Goal: Task Accomplishment & Management: Use online tool/utility

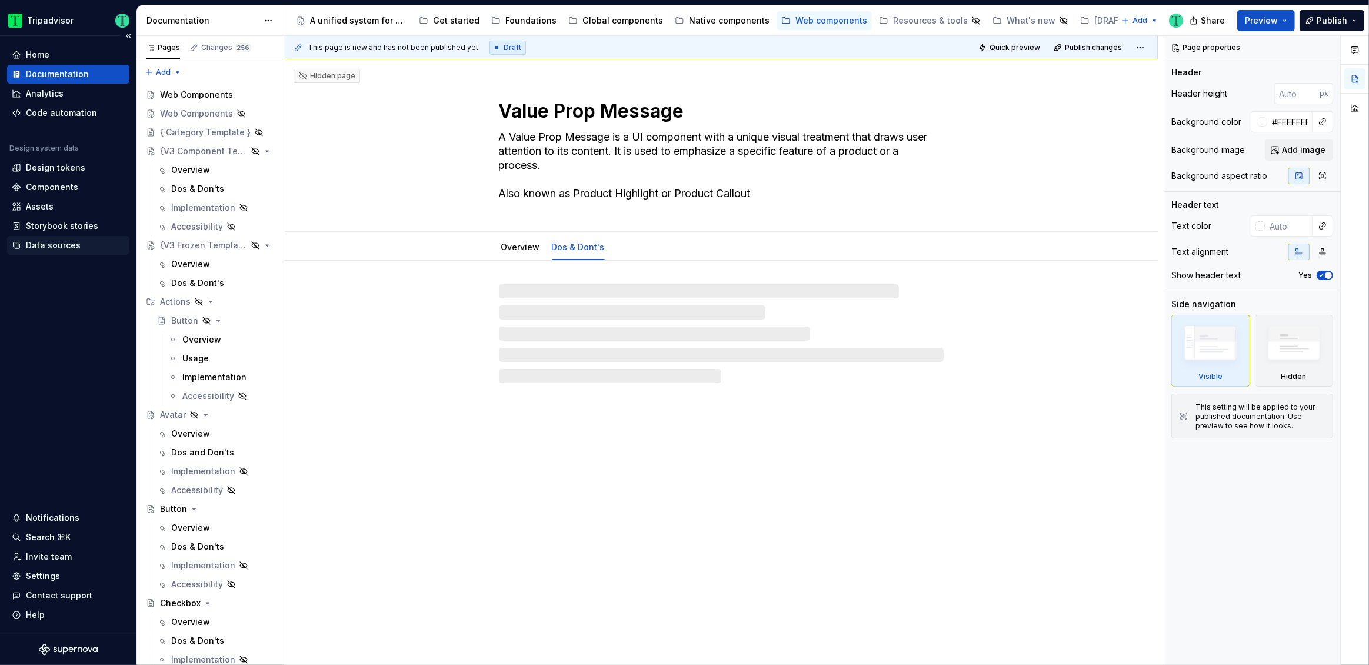
type textarea "*"
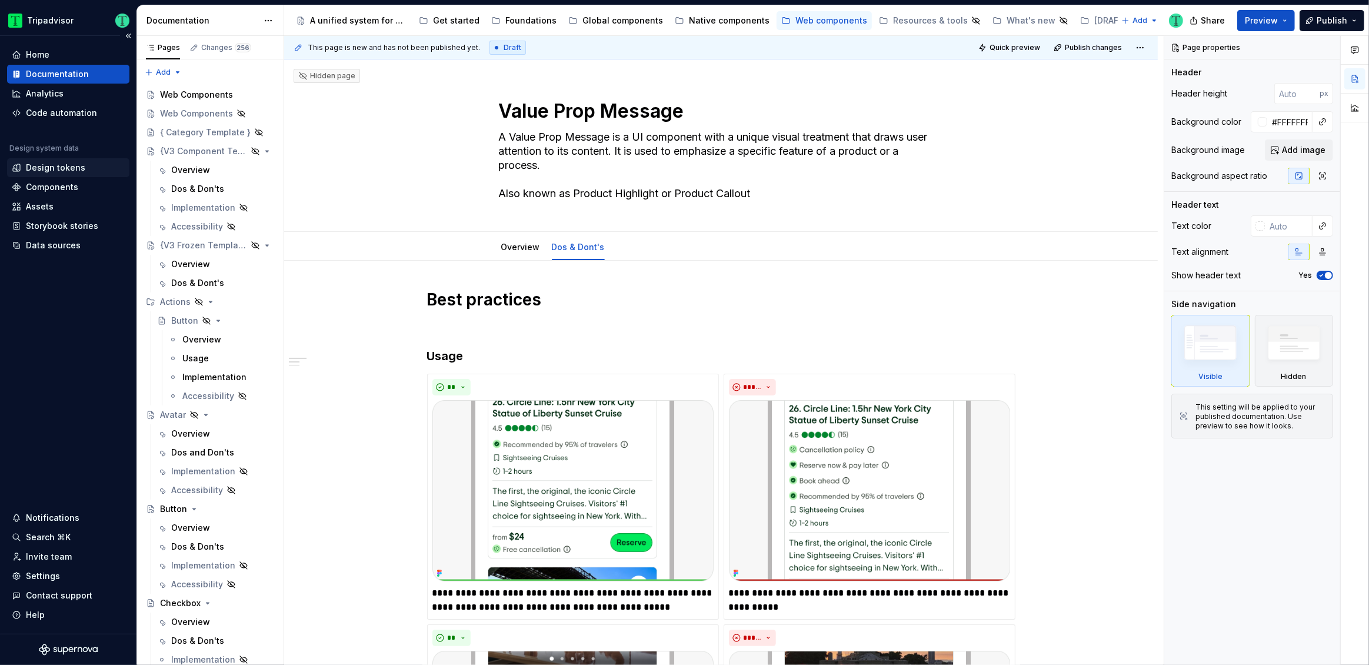
click at [57, 165] on div "Design tokens" at bounding box center [55, 168] width 59 height 12
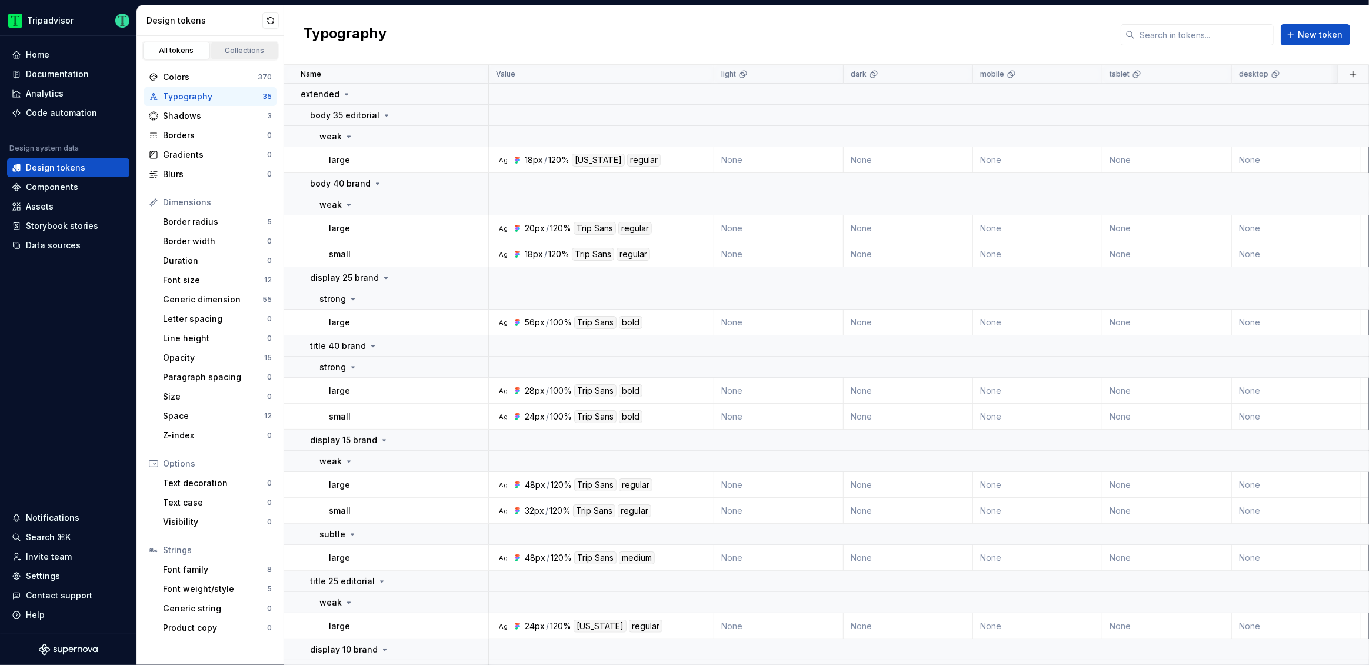
click at [221, 58] on link "Collections" at bounding box center [244, 51] width 67 height 18
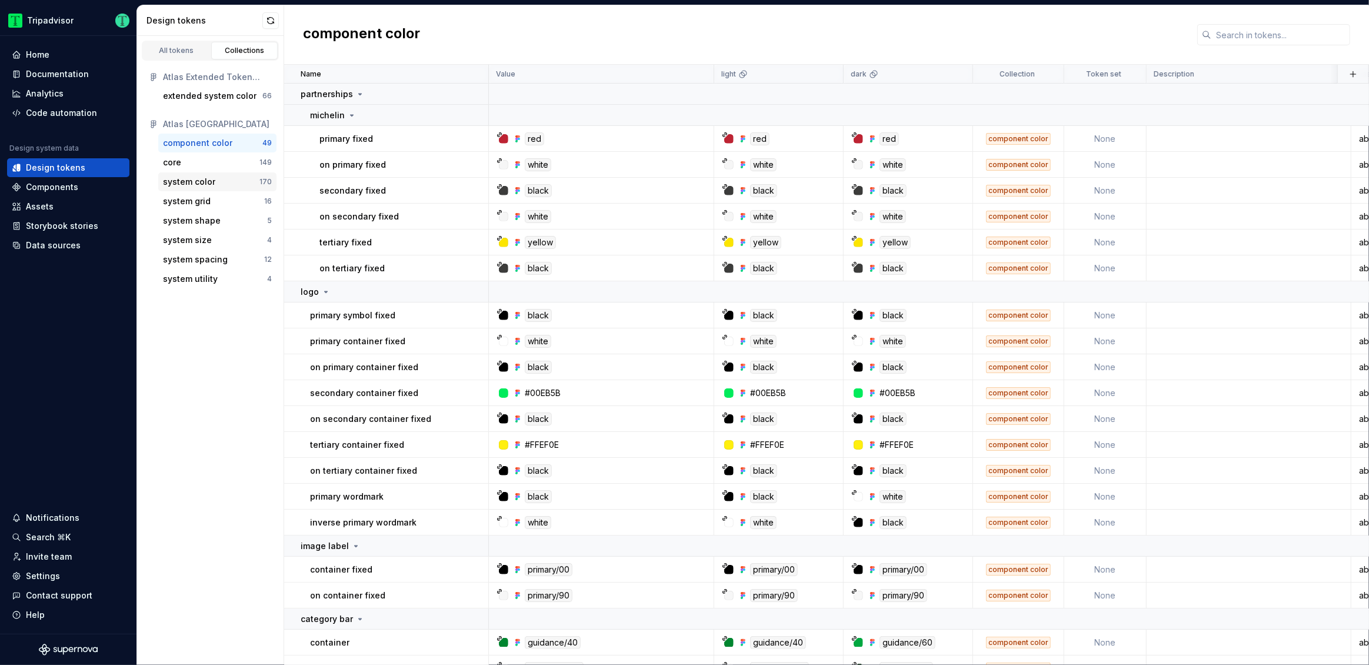
click at [189, 184] on div "system color" at bounding box center [189, 182] width 52 height 12
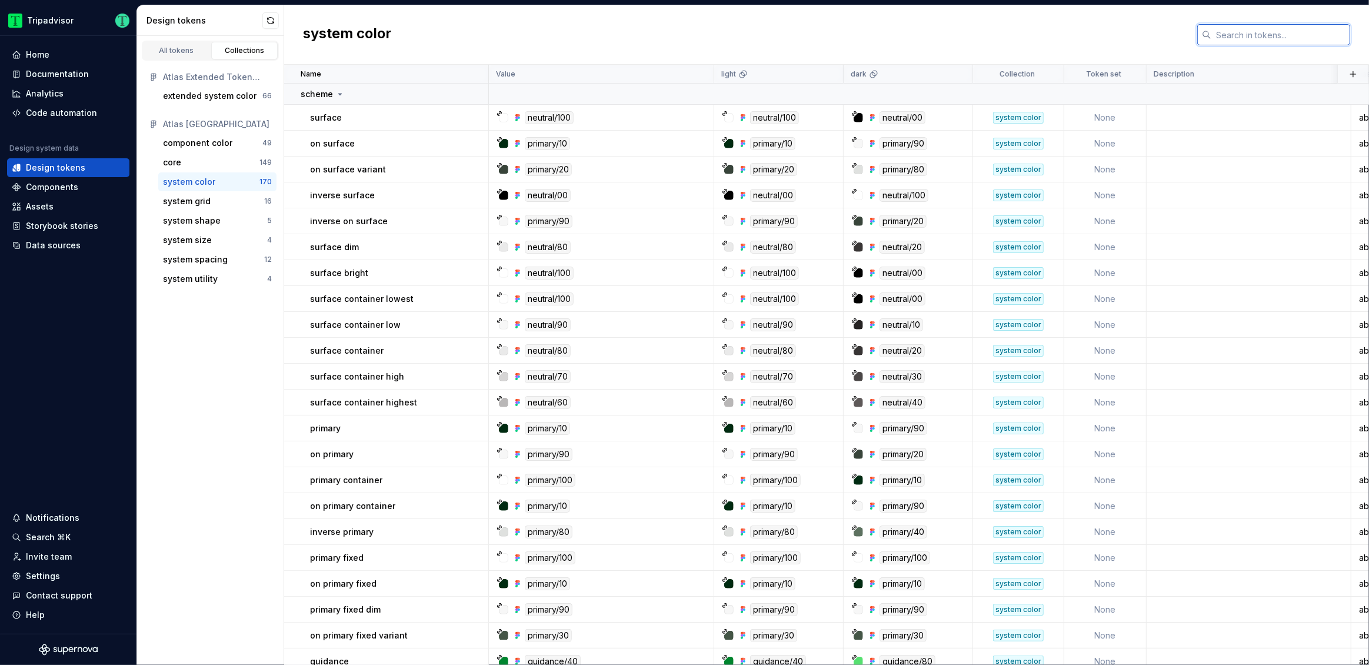
click at [1234, 38] on input "text" at bounding box center [1281, 34] width 139 height 21
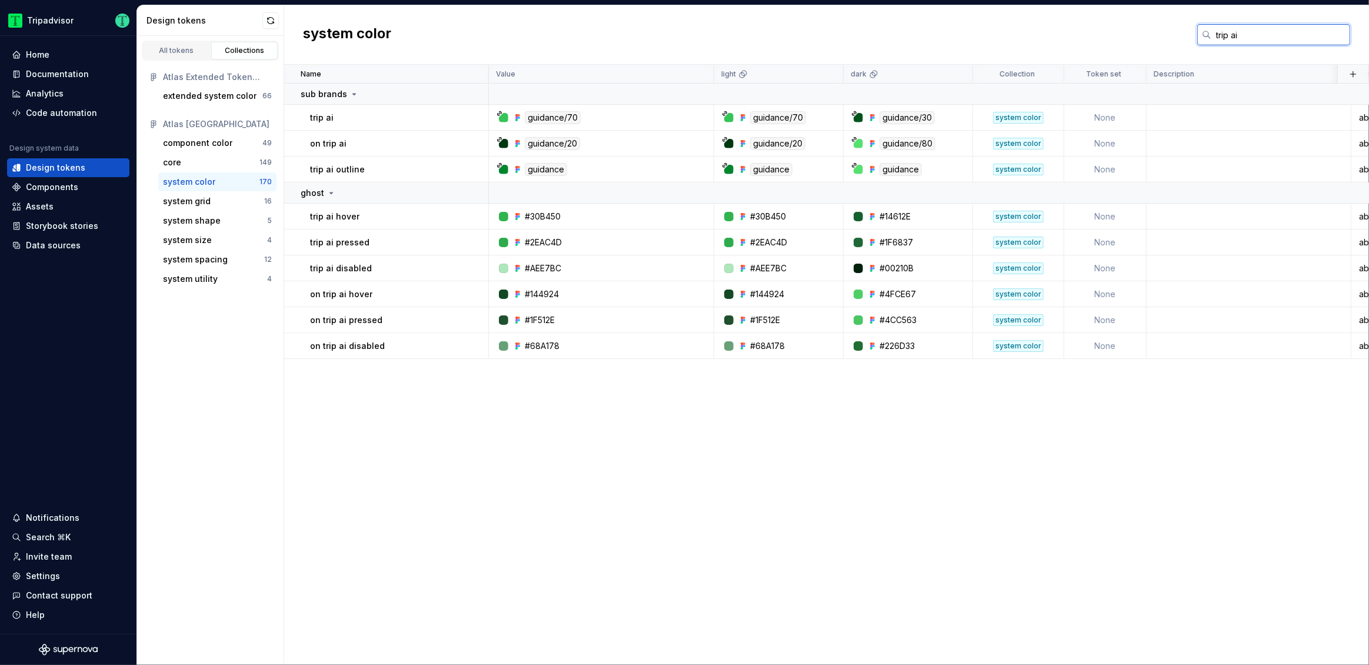
type input "trip ai"
click at [48, 115] on div "Code automation" at bounding box center [61, 113] width 71 height 12
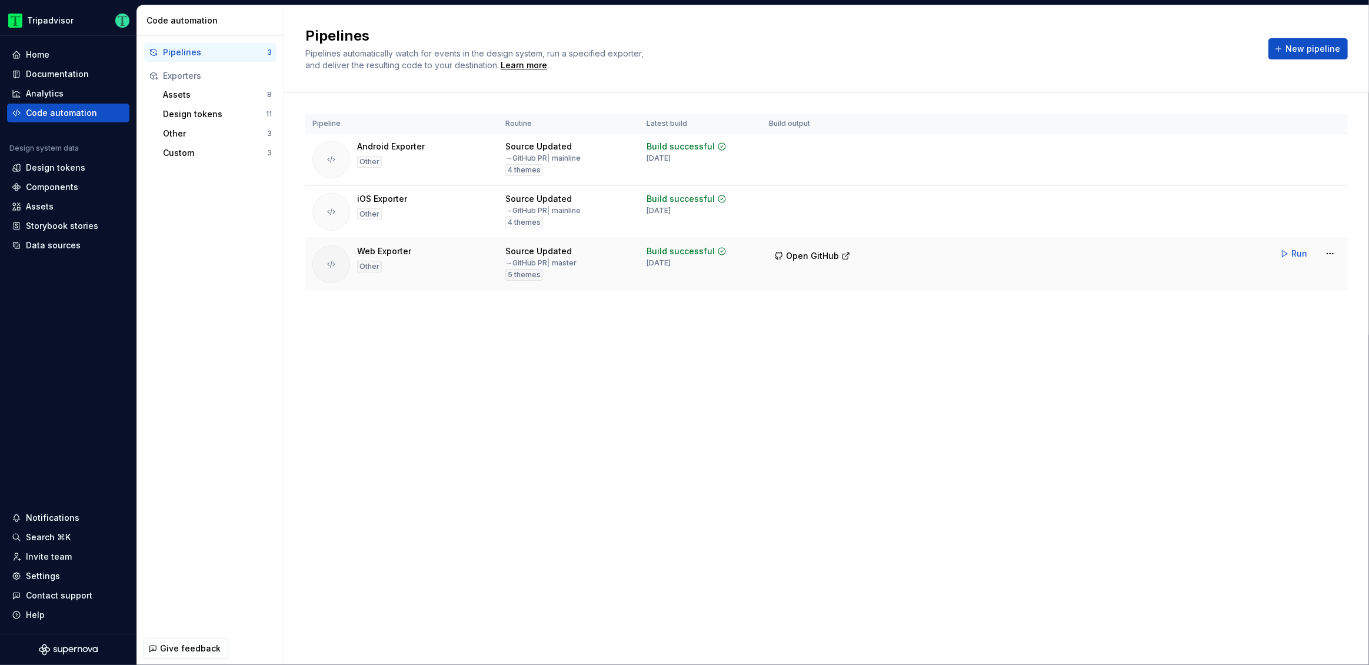
click at [404, 267] on div "Web Exporter Other" at bounding box center [384, 264] width 54 height 38
click at [1332, 251] on html "Tripadvisor Home Documentation Analytics Code automation Design system data Des…" at bounding box center [684, 332] width 1369 height 665
click at [1279, 276] on div "Edit pipeline" at bounding box center [1315, 278] width 101 height 12
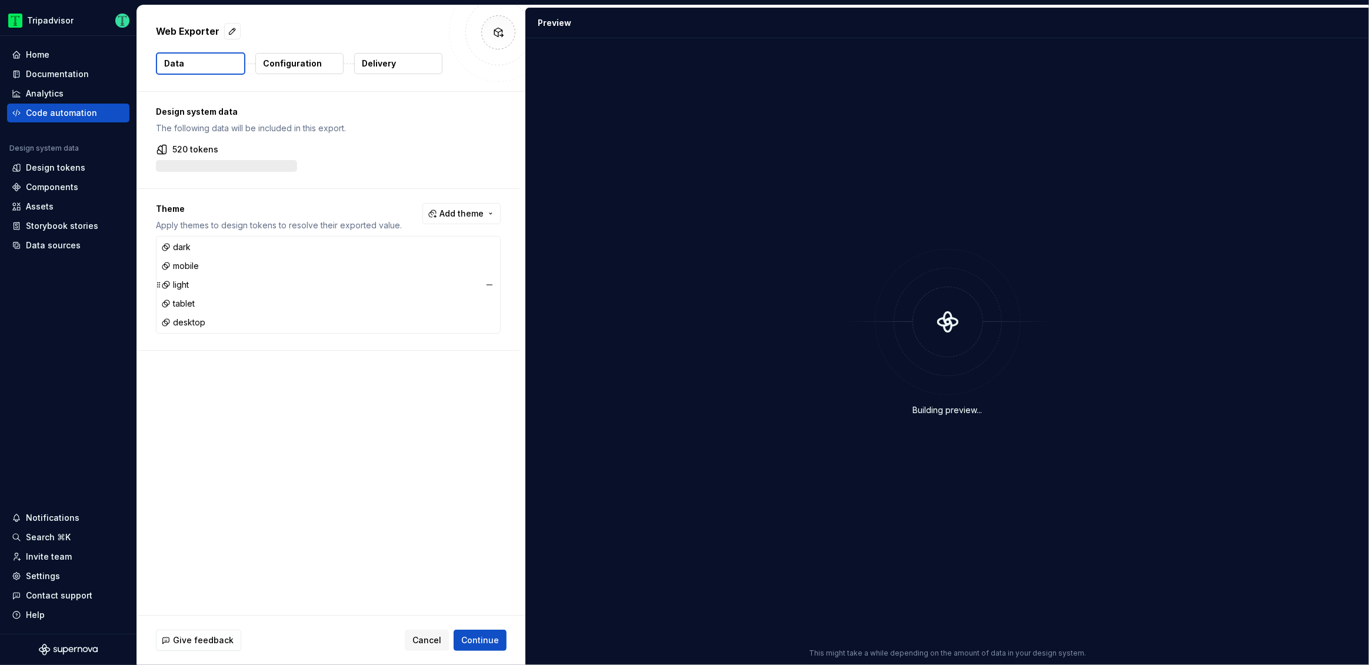
click at [189, 288] on div "light" at bounding box center [175, 285] width 28 height 12
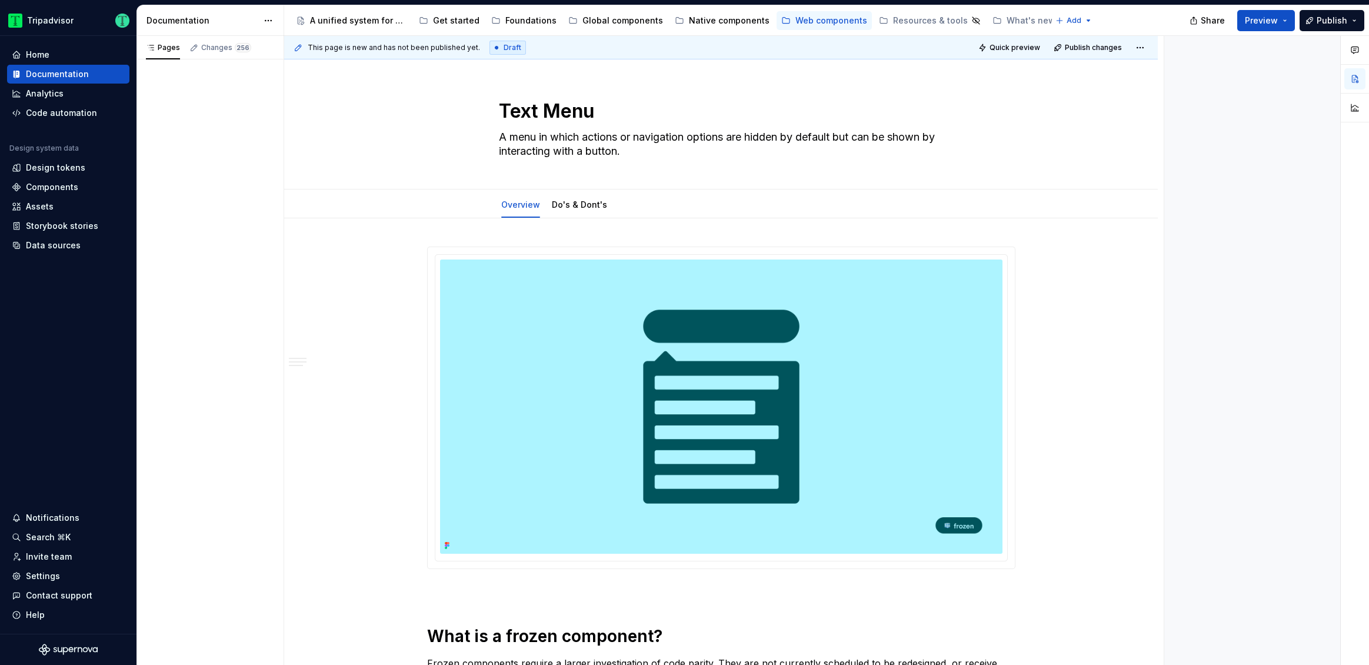
type textarea "*"
